Goal: Information Seeking & Learning: Learn about a topic

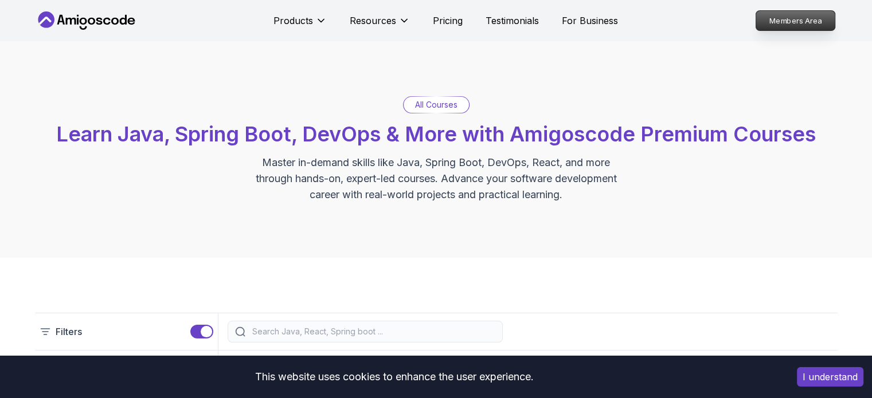
click at [765, 21] on p "Members Area" at bounding box center [795, 20] width 79 height 19
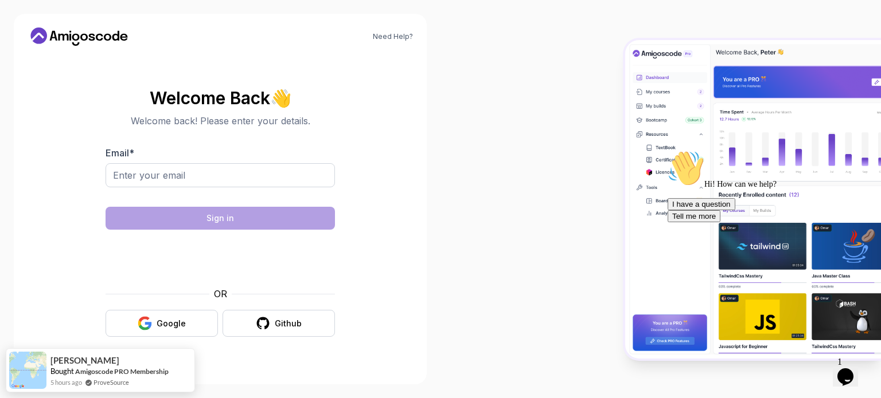
drag, startPoint x: 504, startPoint y: 233, endPoint x: 514, endPoint y: 261, distance: 29.7
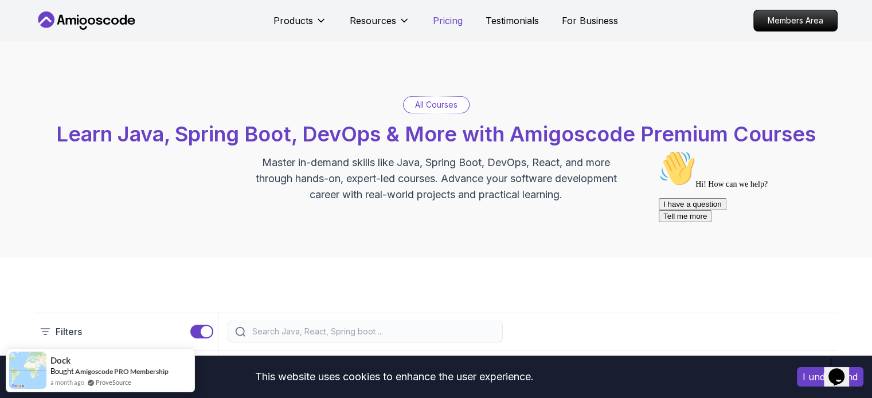
click at [436, 22] on p "Pricing" at bounding box center [448, 21] width 30 height 14
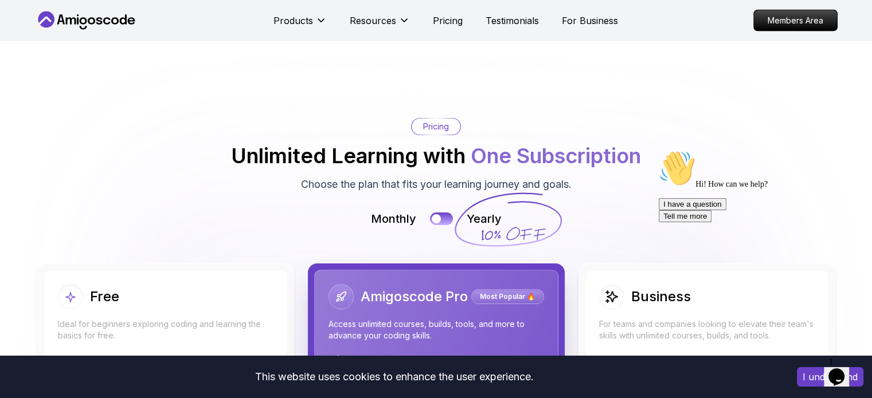
scroll to position [2624, 0]
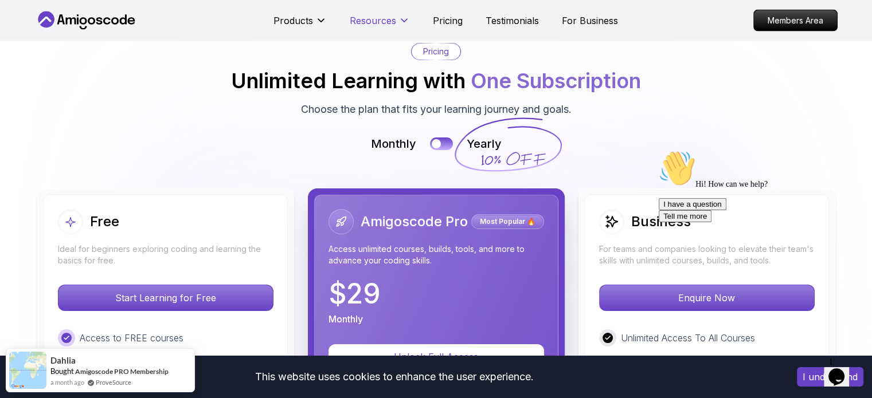
scroll to position [2395, 0]
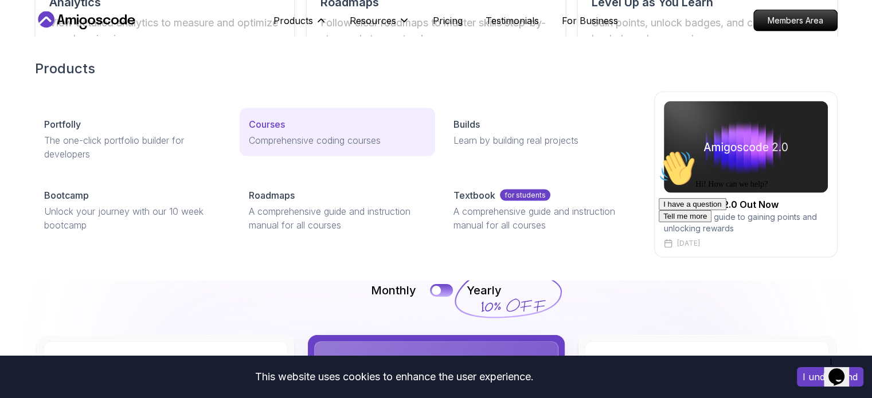
click at [293, 130] on div "Courses" at bounding box center [337, 125] width 177 height 14
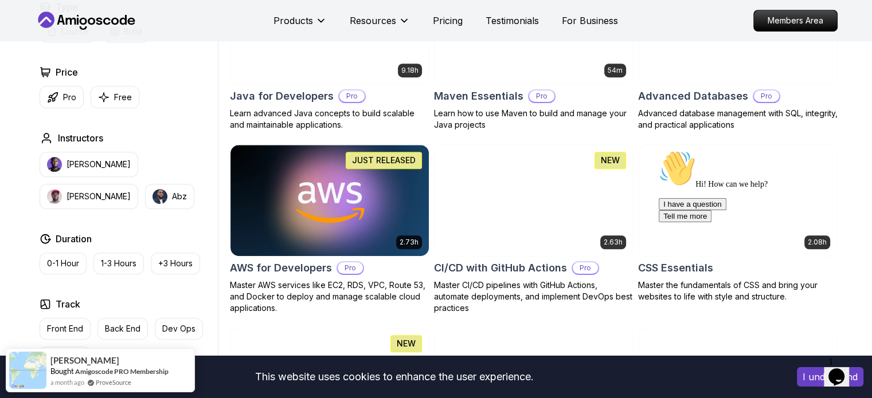
scroll to position [803, 0]
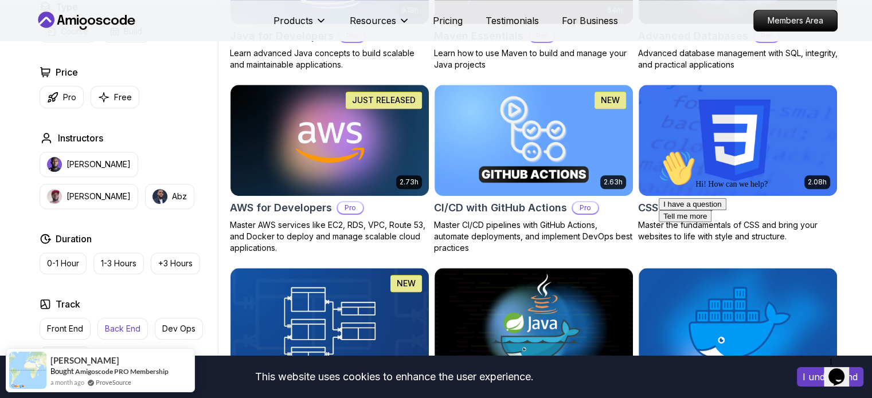
click at [124, 334] on button "Back End" at bounding box center [122, 329] width 50 height 22
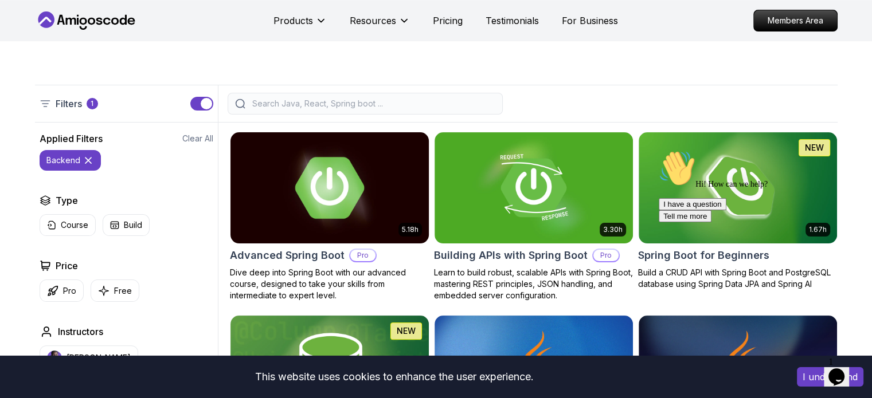
scroll to position [229, 0]
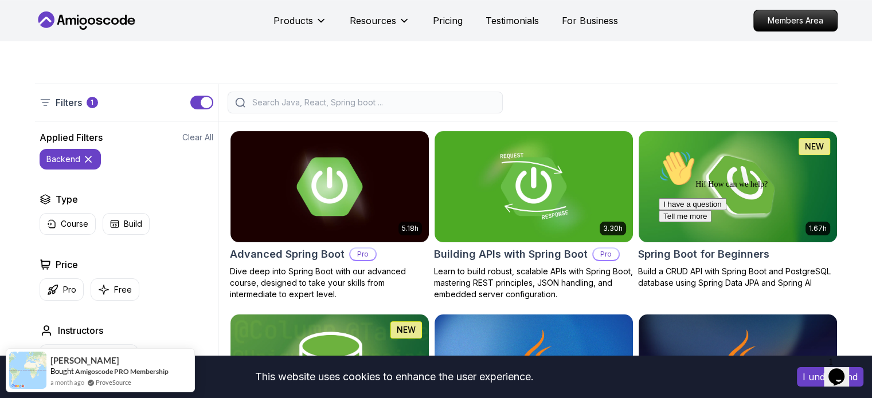
click at [300, 106] on input "search" at bounding box center [372, 102] width 245 height 11
type input "e"
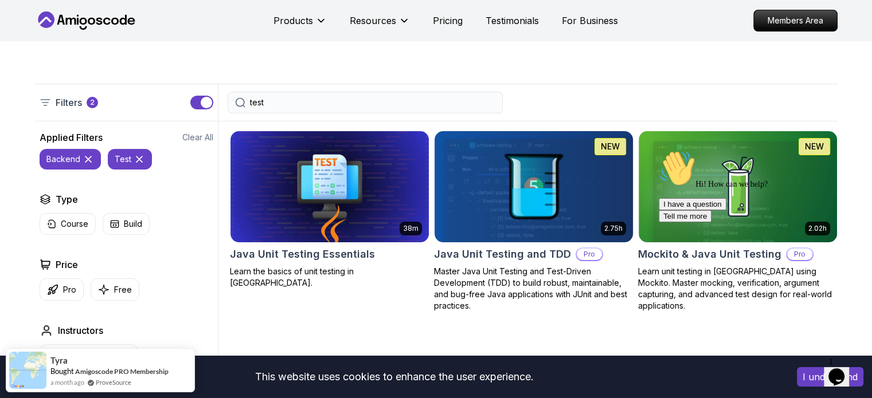
scroll to position [287, 0]
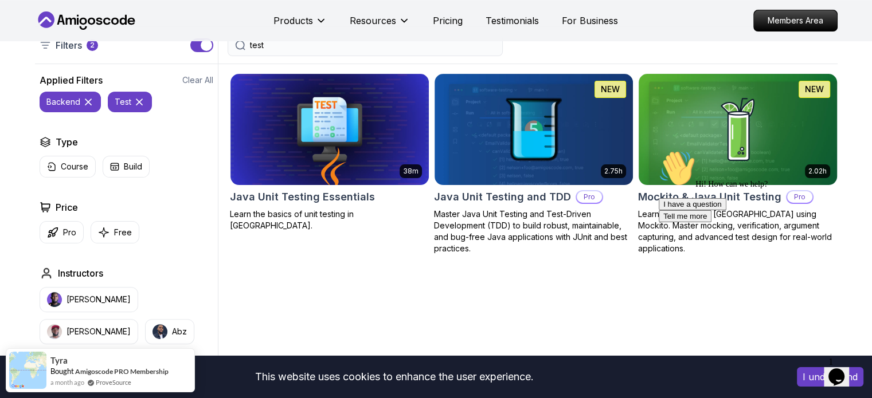
type input "test"
click at [748, 117] on img at bounding box center [738, 129] width 208 height 116
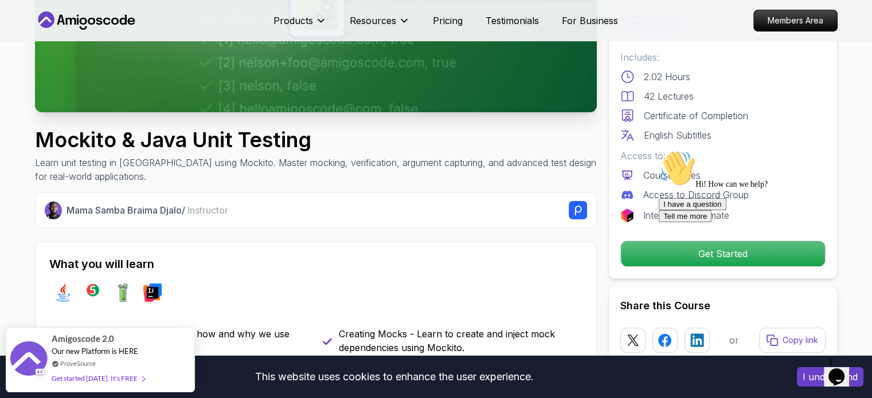
scroll to position [459, 0]
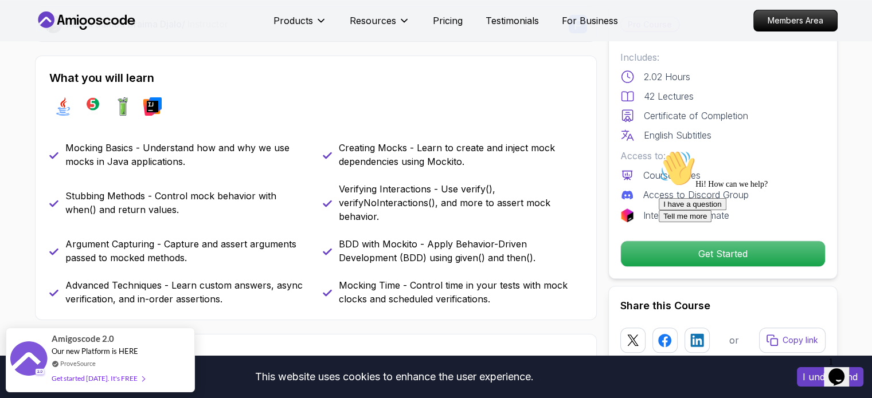
click at [659, 150] on icon "Chat attention grabber" at bounding box center [659, 150] width 0 height 0
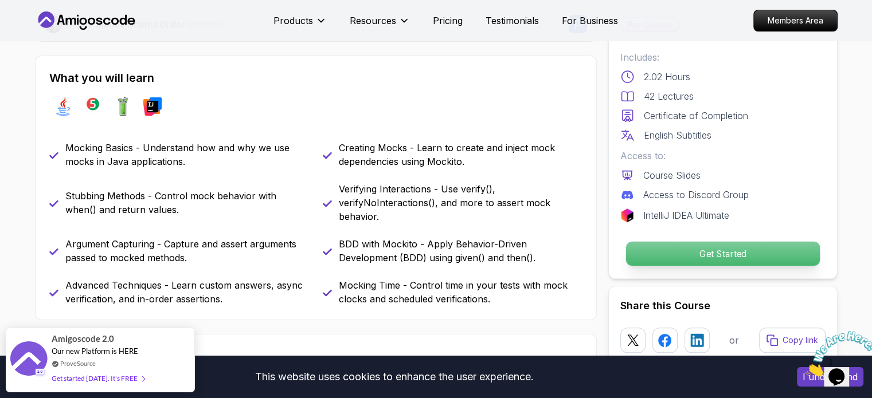
click at [772, 242] on p "Get Started" at bounding box center [722, 254] width 194 height 24
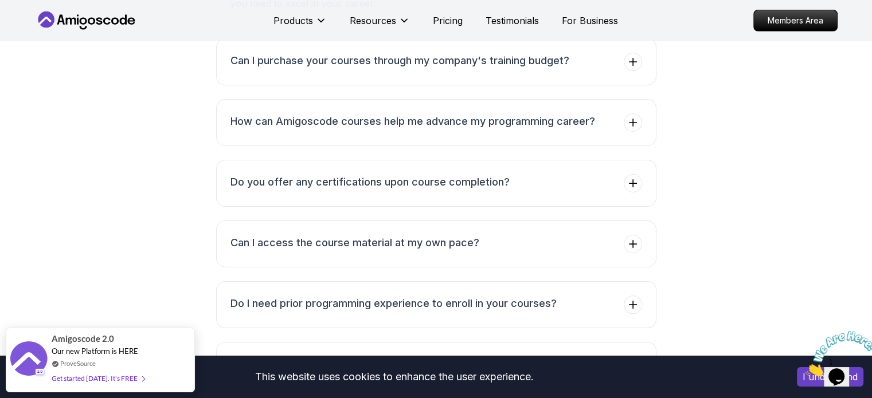
scroll to position [3350, 0]
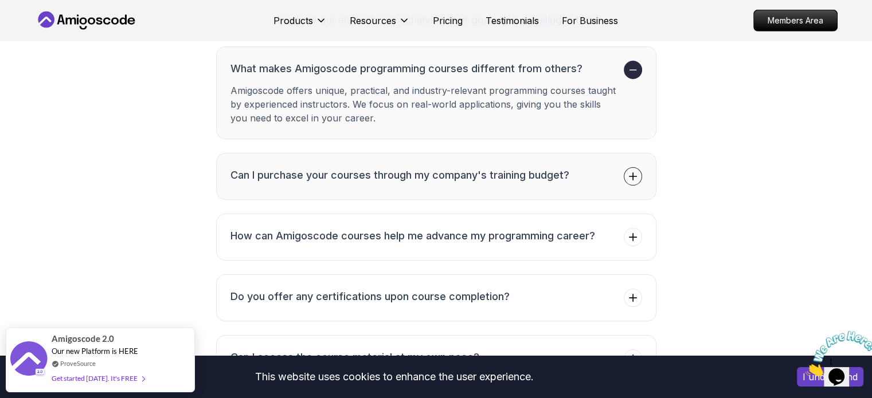
click at [523, 167] on h3 "Can I purchase your courses through my company's training budget?" at bounding box center [399, 175] width 339 height 16
